Goal: Complete application form: Complete application form

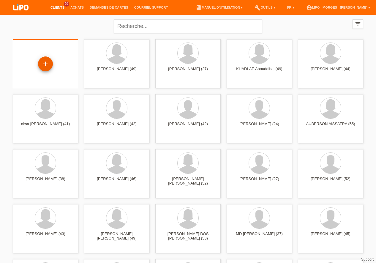
click at [45, 64] on div "+" at bounding box center [45, 63] width 15 height 15
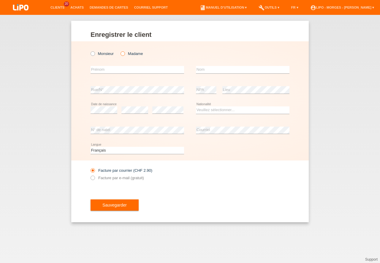
click at [120, 51] on icon at bounding box center [120, 51] width 0 height 0
click at [124, 55] on input "Madame" at bounding box center [123, 53] width 4 height 4
radio input "true"
click at [110, 72] on input "text" at bounding box center [138, 69] width 94 height 7
type input "[PERSON_NAME]"
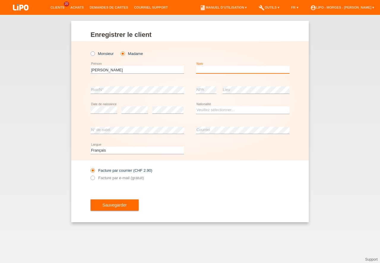
click at [206, 71] on input "text" at bounding box center [243, 69] width 94 height 7
type input "kaenel"
drag, startPoint x: 186, startPoint y: 131, endPoint x: 185, endPoint y: 137, distance: 6.0
click at [179, 164] on div "Facture par courrier (CHF 2.90) Facture par e-mail (gratuit)" at bounding box center [138, 173] width 94 height 27
click at [196, 106] on select "Veuillez sélectionner... Suisse Allemagne Autriche Liechtenstein ------------ A…" at bounding box center [243, 109] width 94 height 7
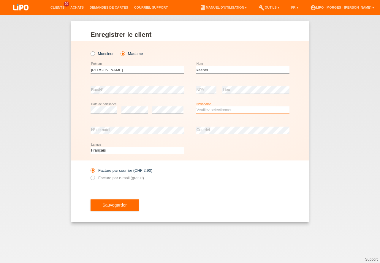
select select "CH"
click at [0, 0] on option "Suisse" at bounding box center [0, 0] width 0 height 0
click at [96, 134] on icon at bounding box center [138, 134] width 94 height 0
click at [95, 177] on label "Facture par e-mail (gratuit)" at bounding box center [117, 178] width 53 height 4
click at [95, 177] on input "Facture par e-mail (gratuit)" at bounding box center [93, 179] width 4 height 7
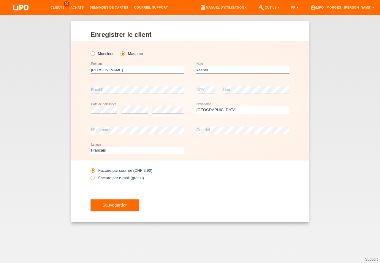
radio input "true"
click at [129, 204] on button "Sauvegarder" at bounding box center [115, 204] width 48 height 11
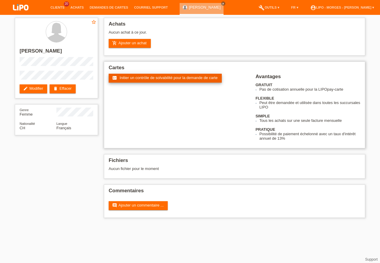
click at [138, 76] on span "Initier un contrôle de solvabilité pour la demande de carte" at bounding box center [169, 77] width 98 height 4
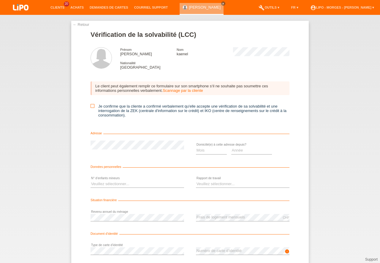
click at [91, 106] on icon at bounding box center [93, 106] width 4 height 4
click at [91, 106] on input "Je confirme que la cliente a confirmé verbalement qu'elle accepte une vérificat…" at bounding box center [93, 106] width 4 height 4
checkbox input "true"
click at [196, 147] on select "Mois 01 02 03 04 05 06 07 08 09 10" at bounding box center [211, 150] width 31 height 7
select select "06"
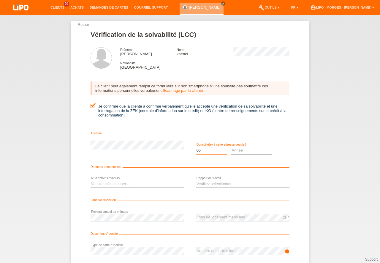
click at [0, 0] on option "06" at bounding box center [0, 0] width 0 height 0
click at [232, 147] on select "Année 2025 2024 2023 2022 2021 2020 2019 2018 2017 2016 2015 2014 2013 2012 201…" at bounding box center [252, 150] width 41 height 7
select select "2019"
click at [0, 0] on option "2019" at bounding box center [0, 0] width 0 height 0
click at [91, 180] on select "Veuillez sélectionner... 0 1 2 3 4 5 6 7 8 9" at bounding box center [138, 183] width 94 height 7
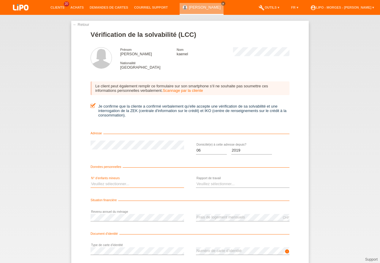
select select "2"
click at [0, 0] on option "2" at bounding box center [0, 0] width 0 height 0
click at [196, 180] on select "Veuillez sélectionner... A durée indéterminée A durée déterminée Apprenti/étudi…" at bounding box center [243, 183] width 94 height 7
select select "UNLIMITED"
click at [0, 0] on option "A durée indéterminée" at bounding box center [0, 0] width 0 height 0
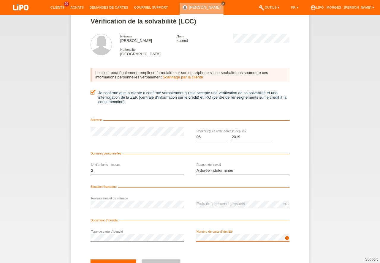
scroll to position [27, 0]
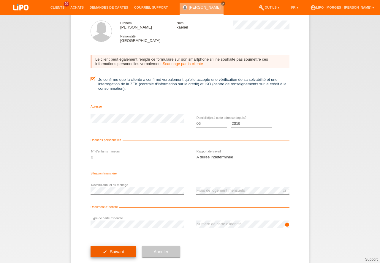
click at [107, 248] on button "check Suivant" at bounding box center [113, 251] width 45 height 11
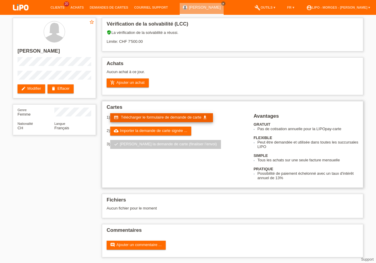
click at [156, 118] on span "Télécharger le formulaire de demande de carte" at bounding box center [161, 117] width 81 height 4
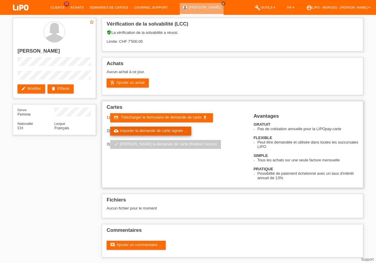
click at [120, 131] on link "cloud_upload Importer la demande de carte signée ..." at bounding box center [150, 131] width 81 height 9
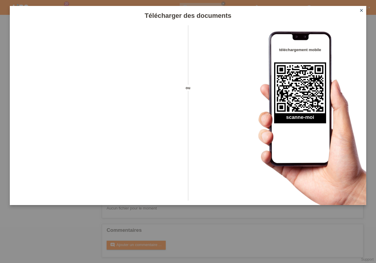
click at [363, 10] on icon "close" at bounding box center [361, 10] width 5 height 5
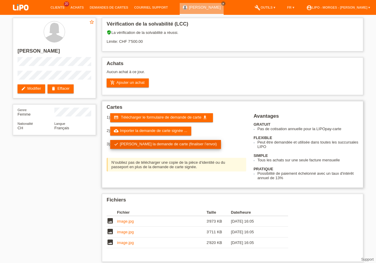
click at [152, 147] on link "check Soumettre la demande de carte (finaliser l’envoi)" at bounding box center [165, 144] width 111 height 9
